Goal: Transaction & Acquisition: Obtain resource

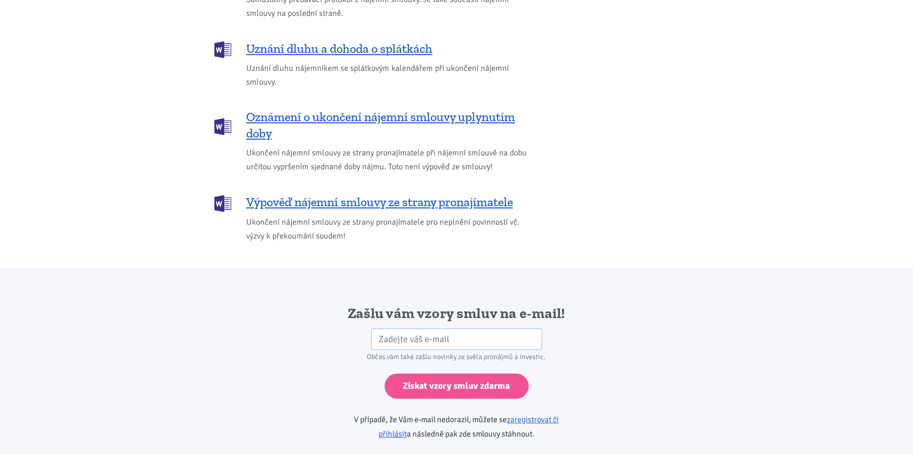
scroll to position [1457, 0]
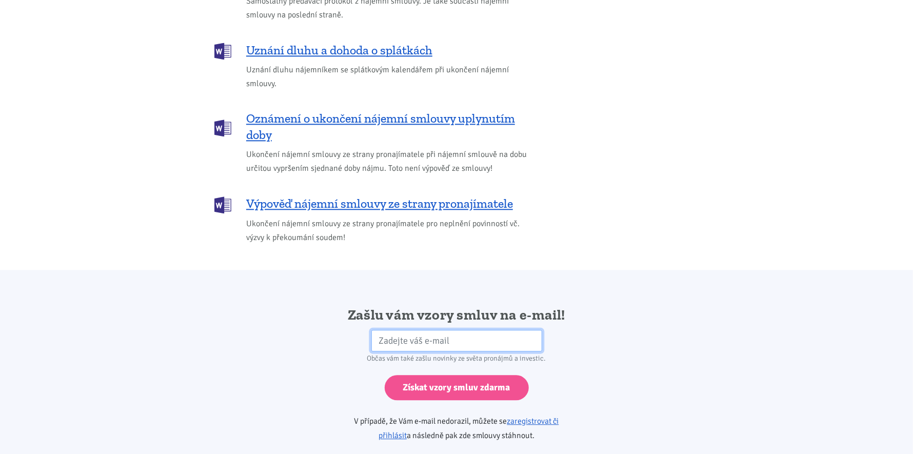
click at [465, 330] on input "email" at bounding box center [456, 341] width 171 height 22
type input "t"
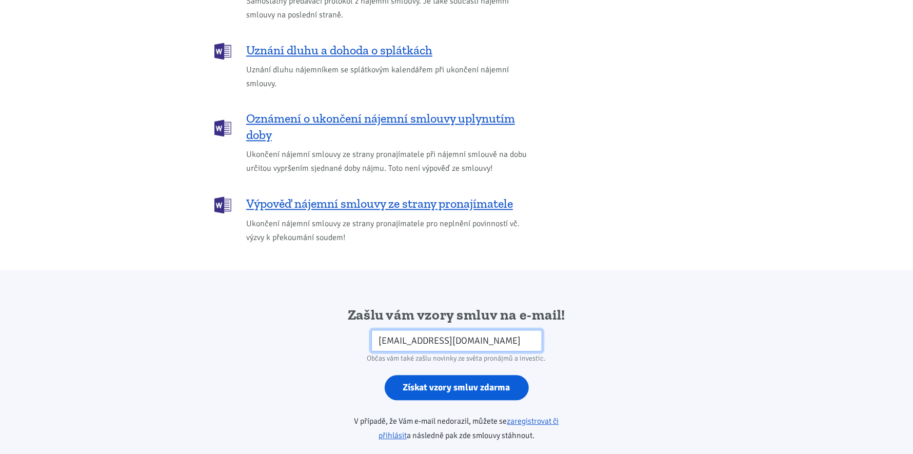
type input "horky@almio.cz"
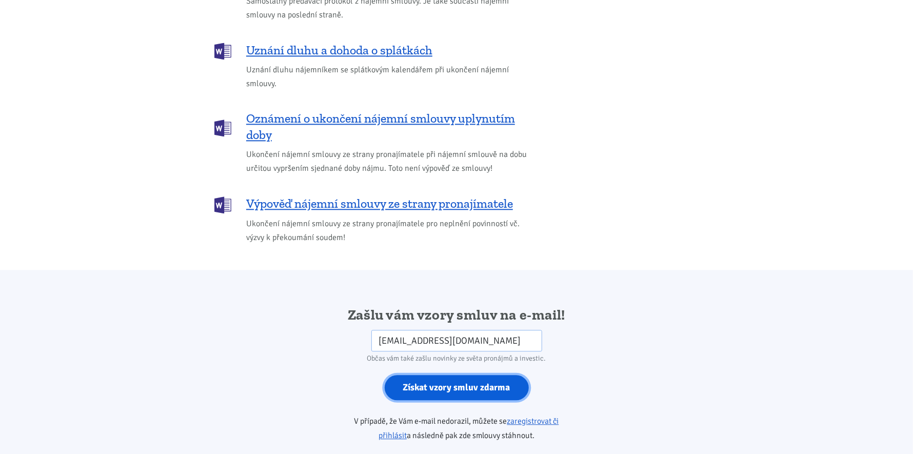
click at [437, 376] on input "Získat vzory smluv zdarma" at bounding box center [456, 387] width 144 height 25
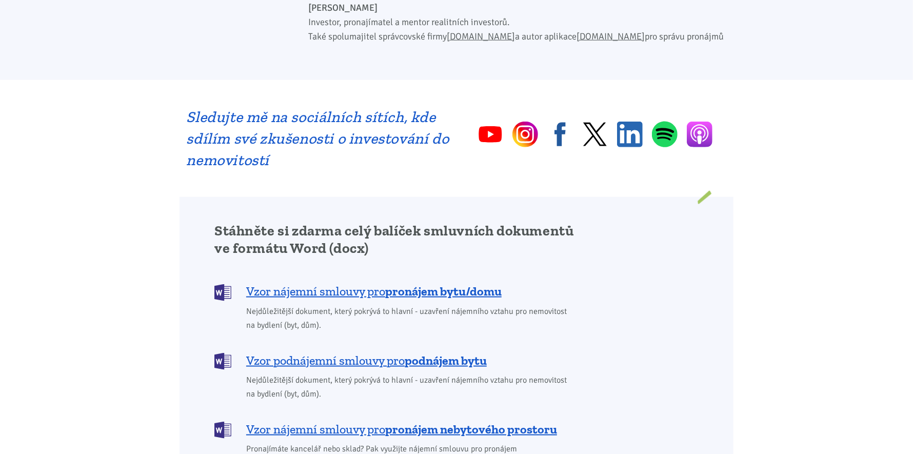
scroll to position [717, 0]
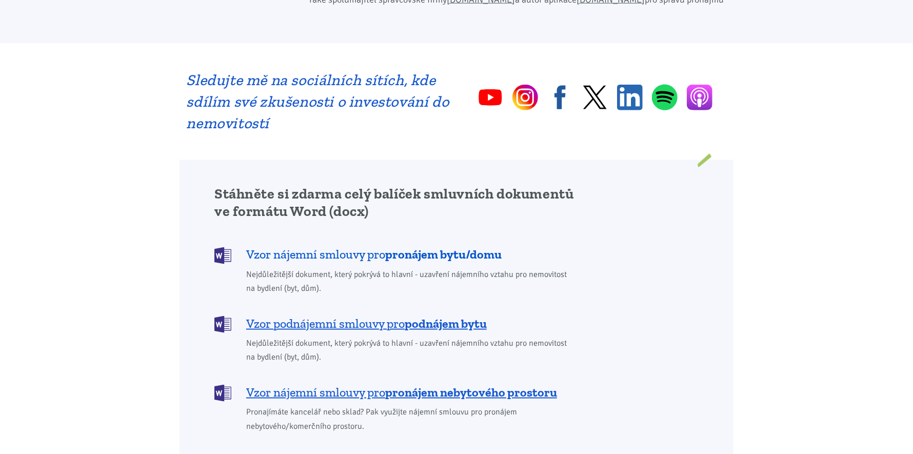
click at [396, 247] on b "pronájem bytu/domu" at bounding box center [443, 254] width 116 height 15
click at [342, 246] on span "Vzor nájemní smlouvy pro pronájem bytu/domu" at bounding box center [373, 254] width 255 height 16
